Goal: Task Accomplishment & Management: Use online tool/utility

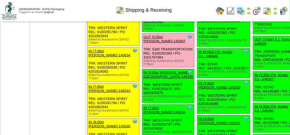
scroll to position [840, 0]
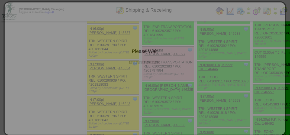
click at [147, 28] on div "Please Wait" at bounding box center [145, 36] width 270 height 57
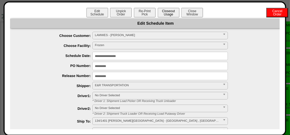
click at [165, 11] on button "Closeout Usage" at bounding box center [169, 12] width 22 height 9
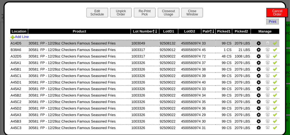
click at [265, 42] on img at bounding box center [267, 43] width 4 height 4
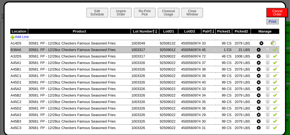
click at [265, 50] on img at bounding box center [267, 49] width 4 height 4
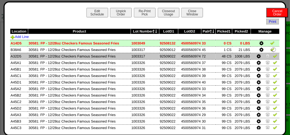
click at [265, 56] on img at bounding box center [267, 56] width 4 height 4
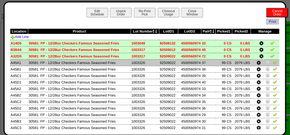
click at [273, 62] on img at bounding box center [275, 62] width 4 height 4
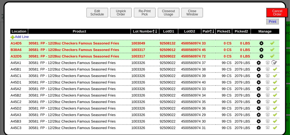
click at [270, 54] on img at bounding box center [272, 56] width 4 height 4
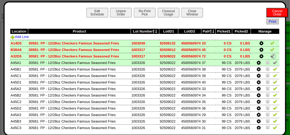
click at [270, 49] on img at bounding box center [272, 49] width 4 height 4
click at [270, 43] on img at bounding box center [272, 43] width 4 height 4
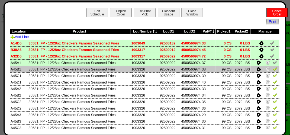
click at [273, 67] on img at bounding box center [275, 69] width 4 height 4
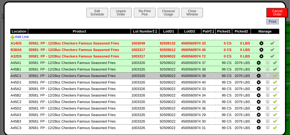
click at [273, 75] on img at bounding box center [275, 75] width 4 height 4
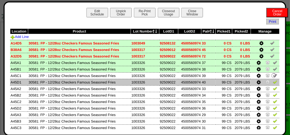
click at [273, 82] on img at bounding box center [275, 82] width 4 height 4
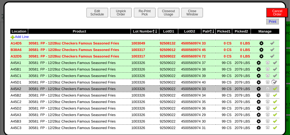
click at [273, 89] on img at bounding box center [275, 88] width 4 height 4
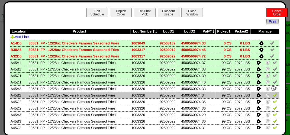
click at [273, 97] on img at bounding box center [275, 95] width 4 height 4
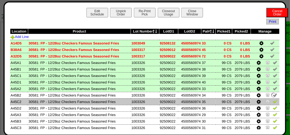
click at [273, 102] on img at bounding box center [275, 101] width 4 height 4
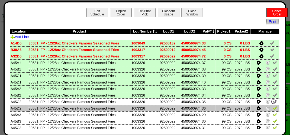
click at [273, 110] on img at bounding box center [275, 108] width 4 height 4
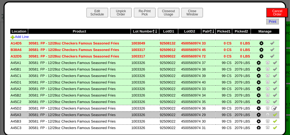
click at [273, 117] on link at bounding box center [275, 115] width 4 height 4
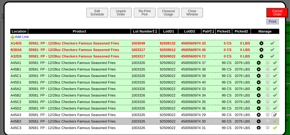
click at [273, 119] on img at bounding box center [275, 121] width 4 height 4
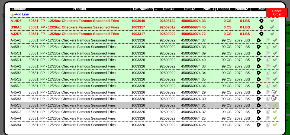
scroll to position [54, 0]
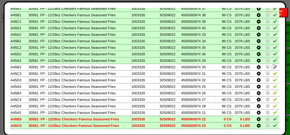
click at [273, 117] on img at bounding box center [275, 118] width 4 height 4
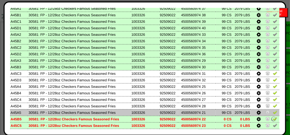
click at [272, 116] on td at bounding box center [265, 112] width 29 height 7
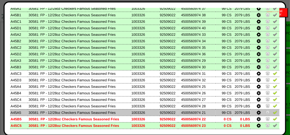
click at [273, 111] on img at bounding box center [275, 112] width 4 height 4
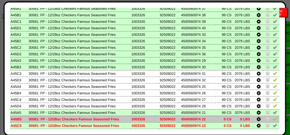
click at [273, 118] on img at bounding box center [275, 118] width 4 height 4
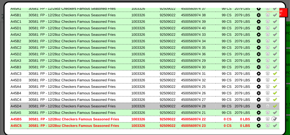
click at [273, 104] on img at bounding box center [275, 105] width 4 height 4
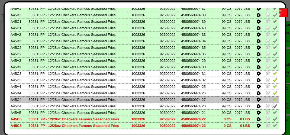
click at [273, 98] on img at bounding box center [275, 99] width 4 height 4
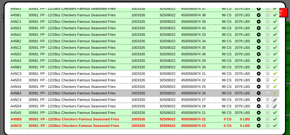
click at [273, 93] on img at bounding box center [275, 92] width 4 height 4
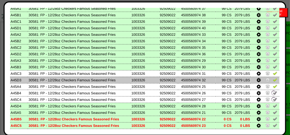
click at [272, 83] on td at bounding box center [265, 80] width 29 height 7
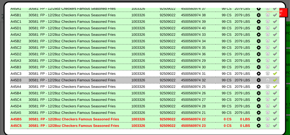
drag, startPoint x: 271, startPoint y: 86, endPoint x: 271, endPoint y: 83, distance: 3.3
click at [273, 86] on img at bounding box center [275, 86] width 4 height 4
click at [273, 80] on img at bounding box center [275, 79] width 4 height 4
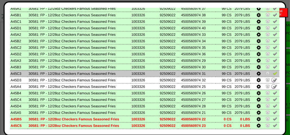
click at [273, 74] on img at bounding box center [275, 73] width 4 height 4
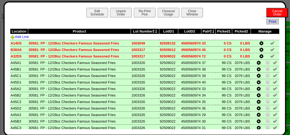
scroll to position [840, 0]
click at [171, 17] on button "Closeout Usage" at bounding box center [169, 12] width 22 height 9
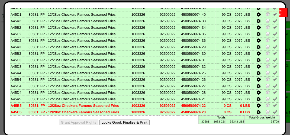
scroll to position [1002, 0]
click at [128, 120] on button "Looks Good: Finalize & Print" at bounding box center [124, 122] width 50 height 6
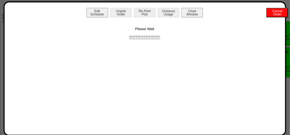
scroll to position [0, 0]
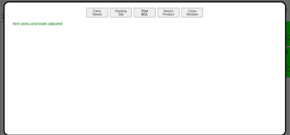
click at [145, 13] on button "Print BOL" at bounding box center [145, 12] width 22 height 9
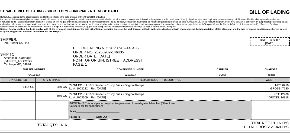
scroll to position [23, 0]
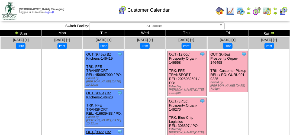
click at [265, 12] on img at bounding box center [267, 11] width 9 height 9
click at [269, 12] on img at bounding box center [267, 11] width 9 height 9
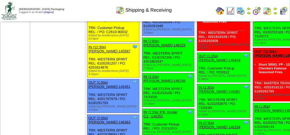
scroll to position [596, 0]
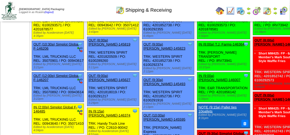
scroll to position [46, 0]
